Goal: Task Accomplishment & Management: Complete application form

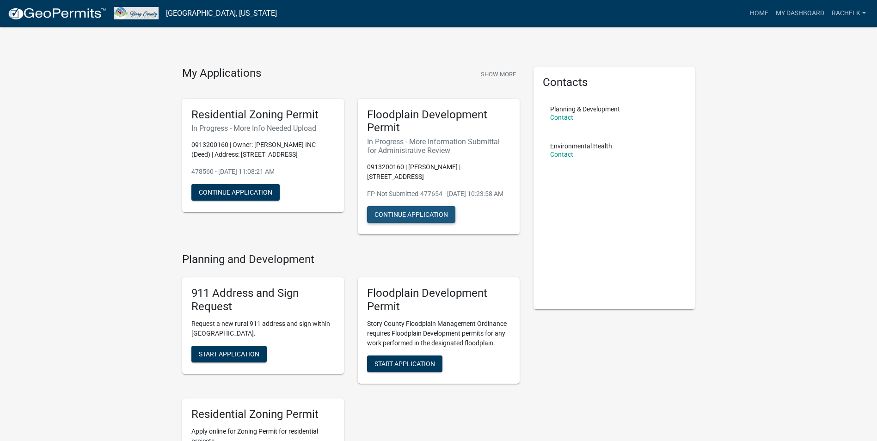
click at [396, 217] on button "Continue Application" at bounding box center [411, 214] width 88 height 17
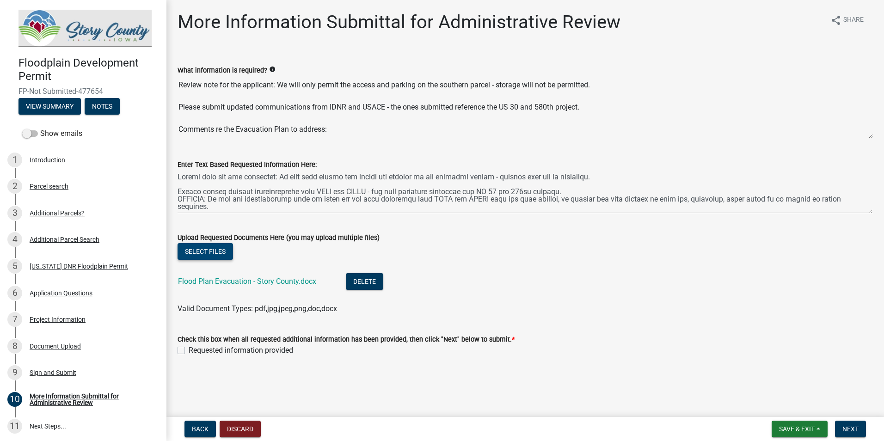
click at [216, 251] on button "Select files" at bounding box center [205, 251] width 55 height 17
click at [224, 258] on button "Select files" at bounding box center [205, 251] width 55 height 17
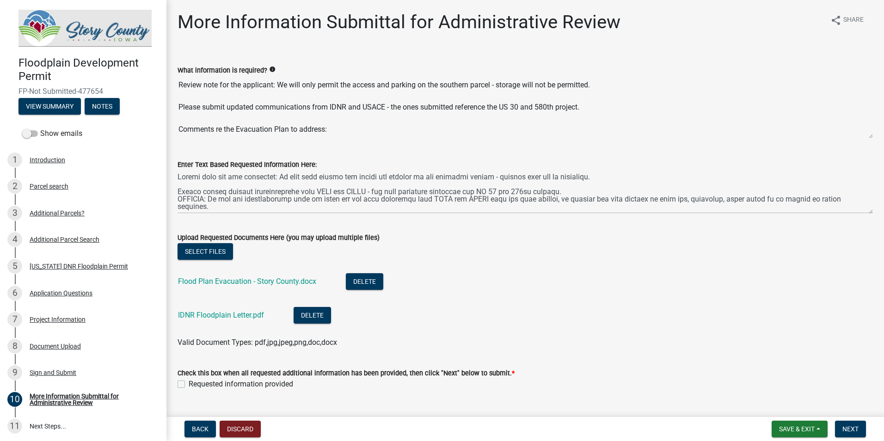
click at [181, 333] on div "Requested information provided" at bounding box center [525, 384] width 695 height 11
click at [189, 333] on label "Requested information provided" at bounding box center [241, 384] width 104 height 11
click at [189, 333] on input "Requested information provided" at bounding box center [192, 382] width 6 height 6
checkbox input "true"
click at [692, 333] on button "Save & Exit" at bounding box center [800, 429] width 56 height 17
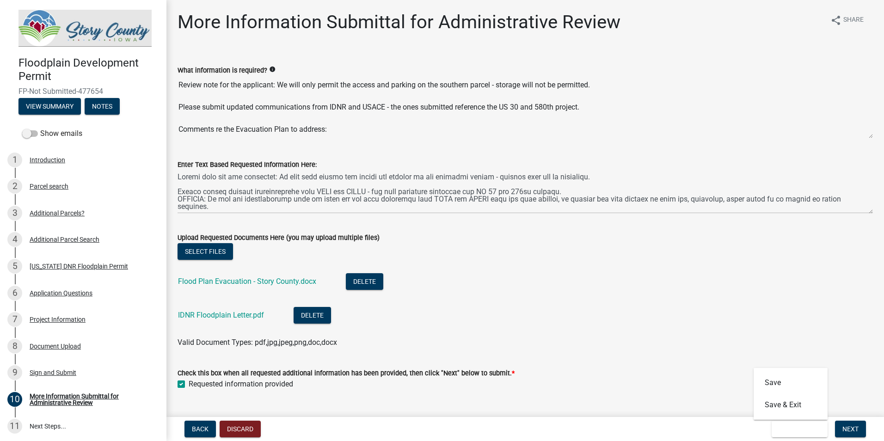
click at [692, 316] on li "IDNR Floodplain Letter.pdf Delete" at bounding box center [525, 317] width 695 height 34
click at [692, 333] on span "Next" at bounding box center [850, 428] width 16 height 7
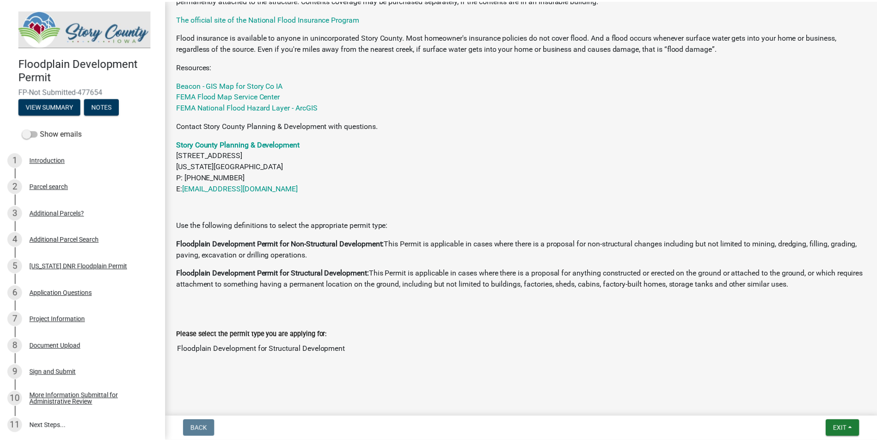
scroll to position [381, 0]
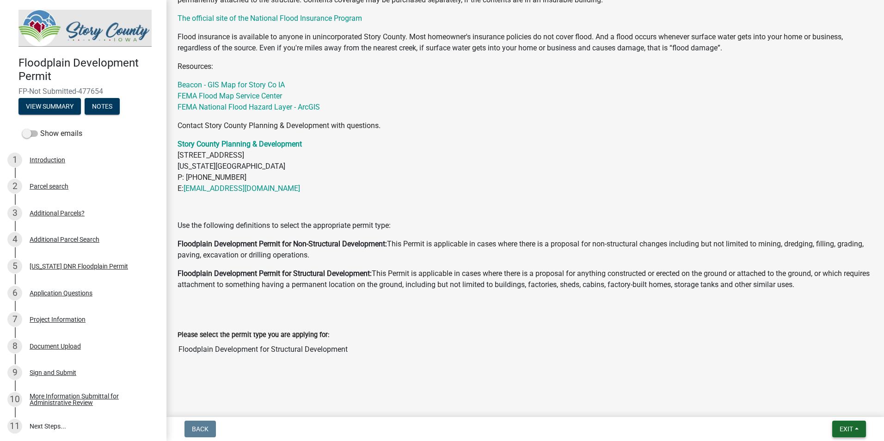
click at [692, 333] on span "Exit" at bounding box center [846, 428] width 13 height 7
click at [692, 333] on button "Save & Exit" at bounding box center [829, 405] width 74 height 22
